Goal: Task Accomplishment & Management: Use online tool/utility

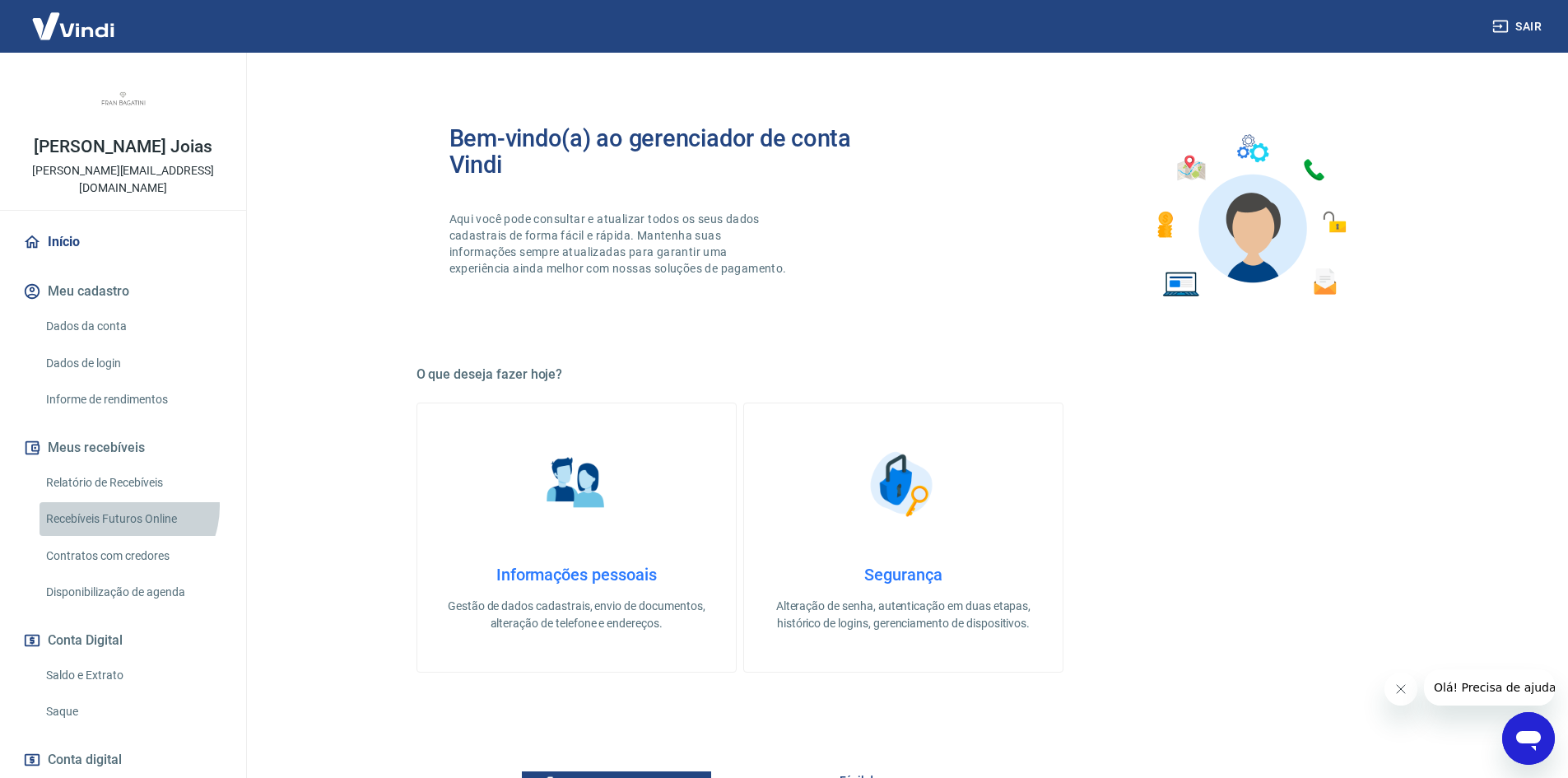
click at [122, 502] on link "Recebíveis Futuros Online" at bounding box center [133, 519] width 187 height 34
